Goal: Task Accomplishment & Management: Manage account settings

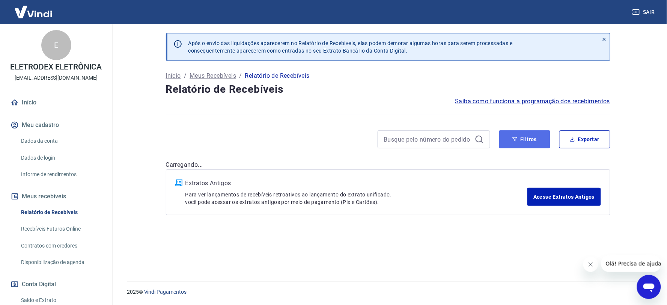
click at [535, 140] on button "Filtros" at bounding box center [524, 139] width 51 height 18
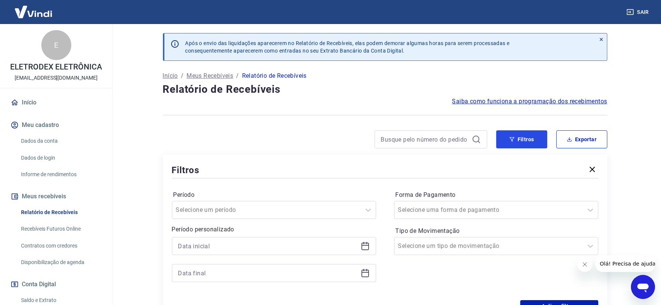
scroll to position [42, 0]
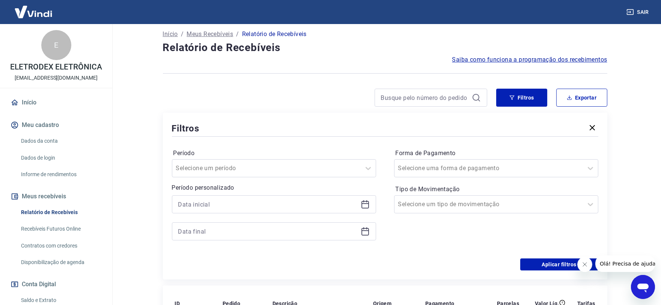
click at [362, 201] on icon at bounding box center [366, 205] width 8 height 8
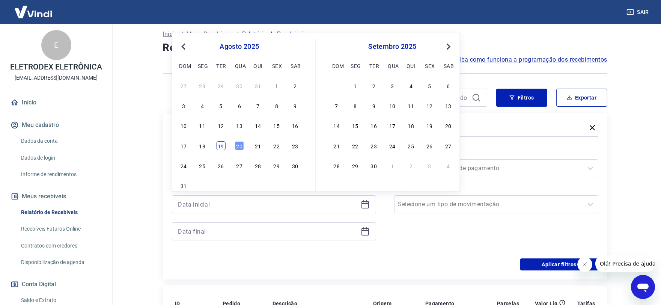
click at [219, 148] on div "19" at bounding box center [220, 145] width 9 height 9
type input "[DATE]"
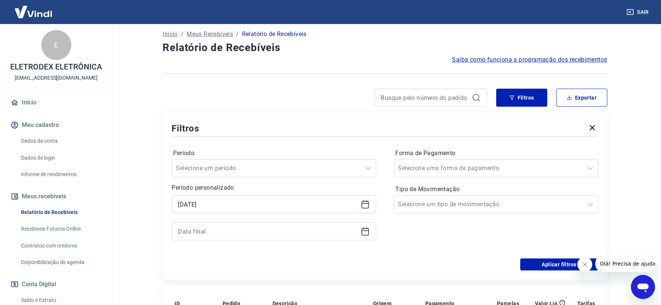
click at [366, 229] on icon at bounding box center [366, 228] width 1 height 2
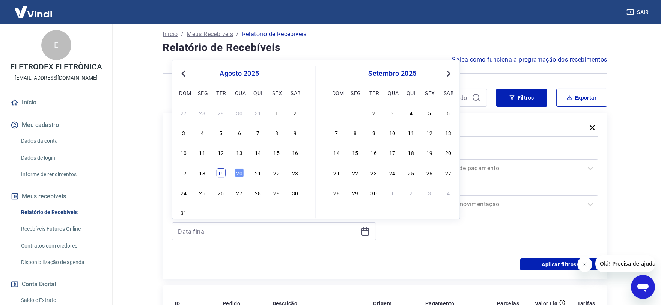
click at [223, 171] on div "19" at bounding box center [220, 172] width 9 height 9
type input "[DATE]"
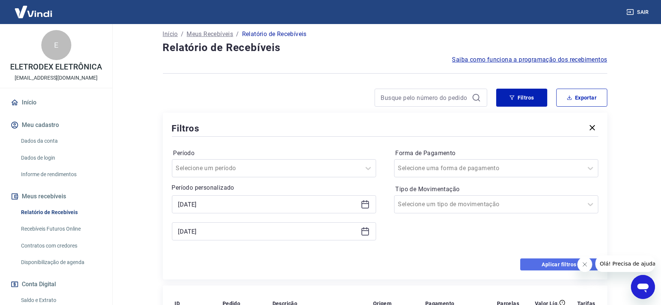
click at [528, 265] on button "Aplicar filtros" at bounding box center [559, 264] width 78 height 12
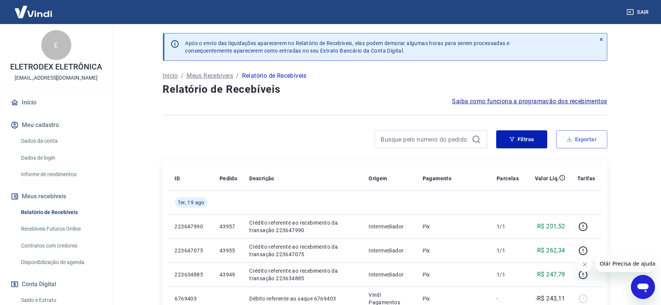
click at [590, 139] on button "Exportar" at bounding box center [581, 139] width 51 height 18
type input "[DATE]"
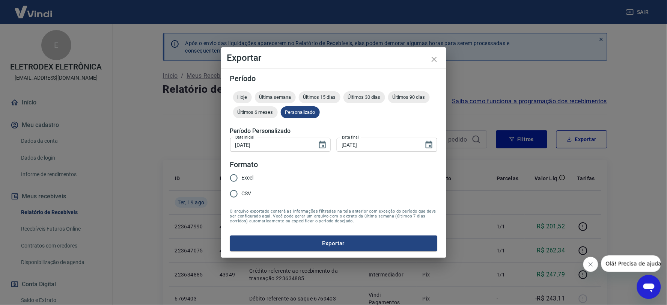
click at [248, 176] on span "Excel" at bounding box center [248, 178] width 12 height 8
click at [242, 176] on input "Excel" at bounding box center [234, 178] width 16 height 16
radio input "true"
click at [294, 246] on button "Exportar" at bounding box center [333, 243] width 207 height 16
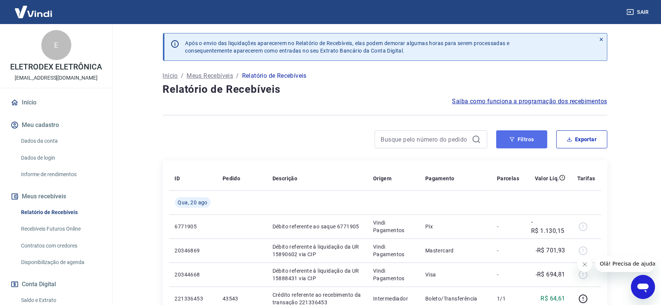
click at [537, 137] on button "Filtros" at bounding box center [521, 139] width 51 height 18
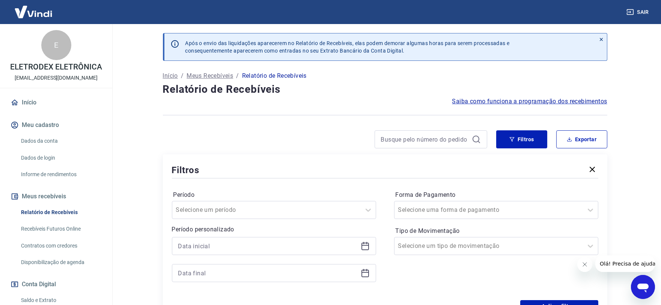
click at [363, 245] on icon at bounding box center [365, 245] width 9 height 9
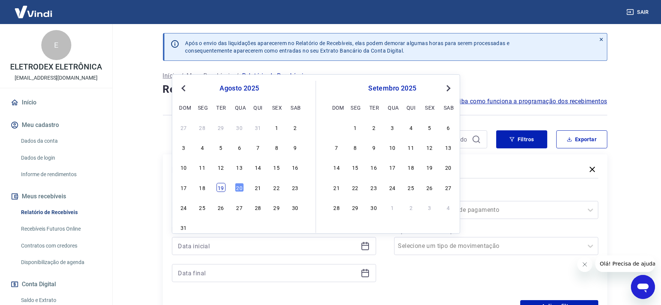
click at [224, 186] on div "19" at bounding box center [220, 187] width 9 height 9
type input "[DATE]"
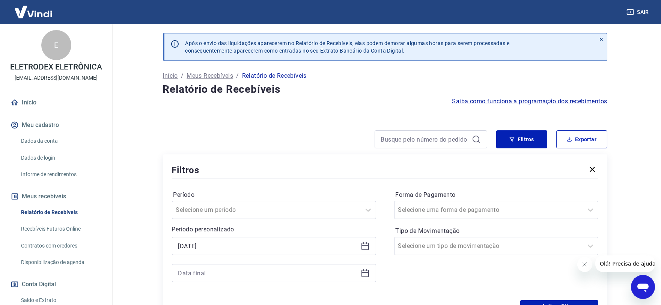
click at [361, 269] on icon at bounding box center [365, 272] width 9 height 9
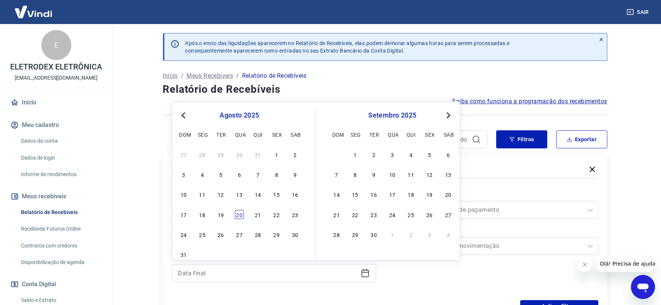
click at [241, 211] on div "20" at bounding box center [239, 214] width 9 height 9
type input "20/08/2025"
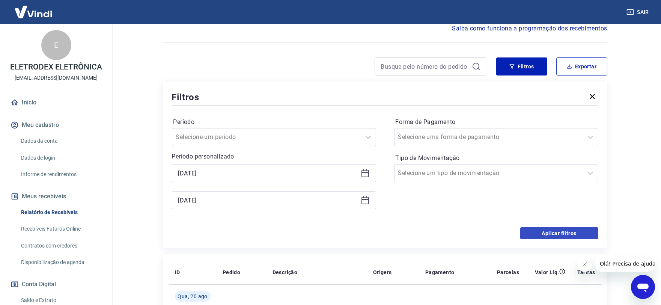
scroll to position [83, 0]
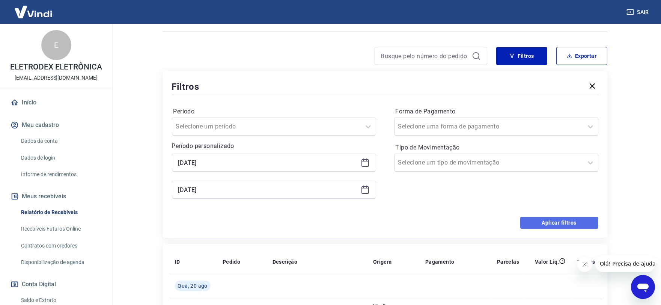
click at [545, 226] on button "Aplicar filtros" at bounding box center [559, 223] width 78 height 12
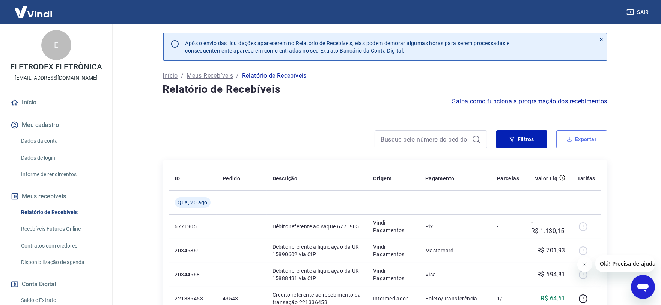
click at [582, 137] on button "Exportar" at bounding box center [581, 139] width 51 height 18
type input "[DATE]"
type input "20/08/2025"
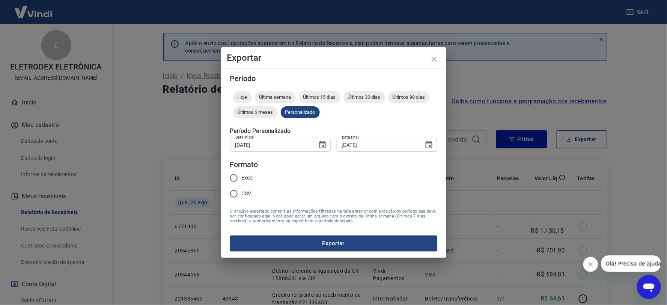
click at [233, 179] on input "Excel" at bounding box center [234, 178] width 16 height 16
radio input "true"
click at [286, 241] on button "Exportar" at bounding box center [333, 243] width 207 height 16
